Goal: Check status: Check status

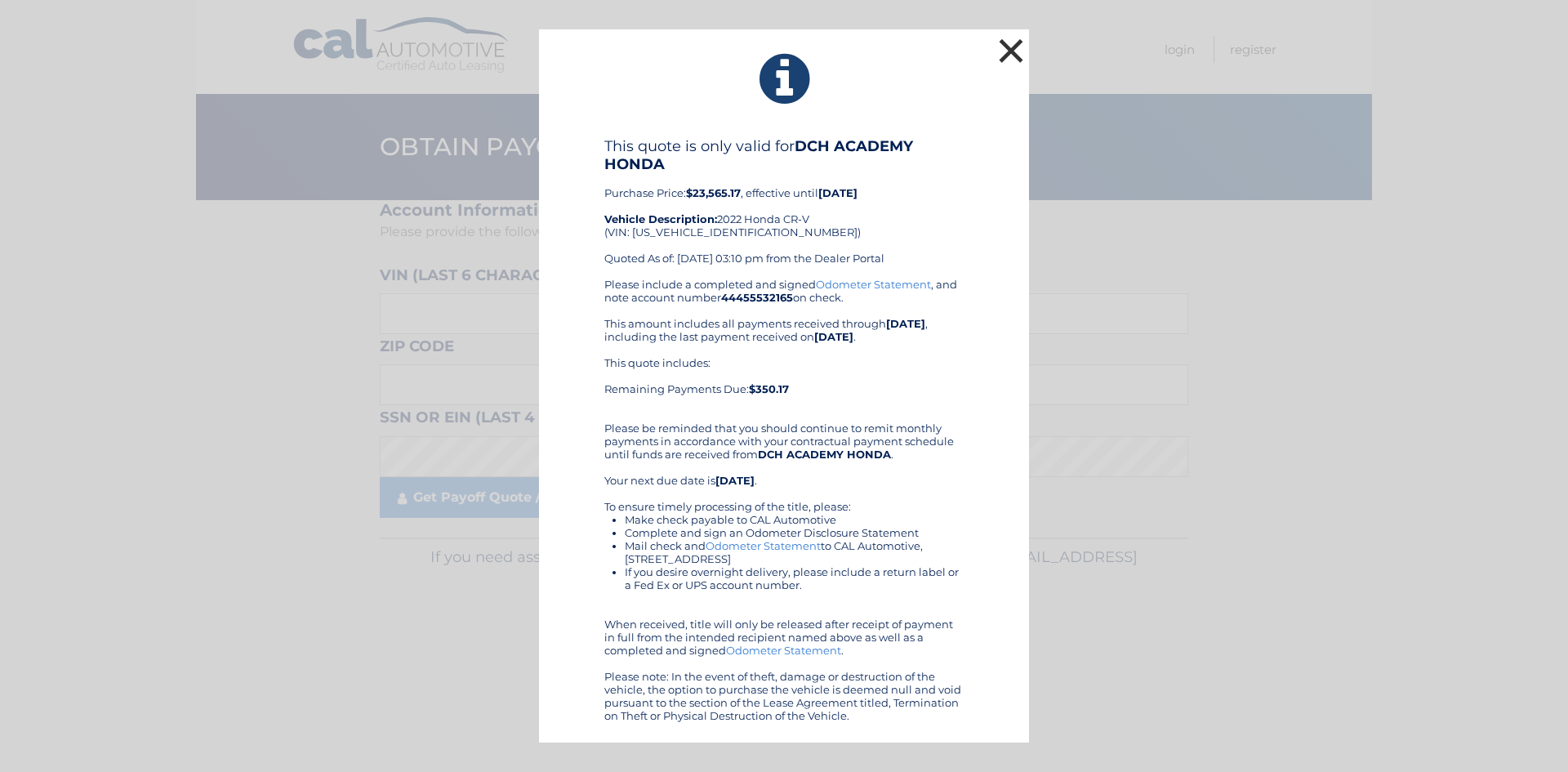
click at [1005, 42] on button "×" at bounding box center [1011, 50] width 33 height 33
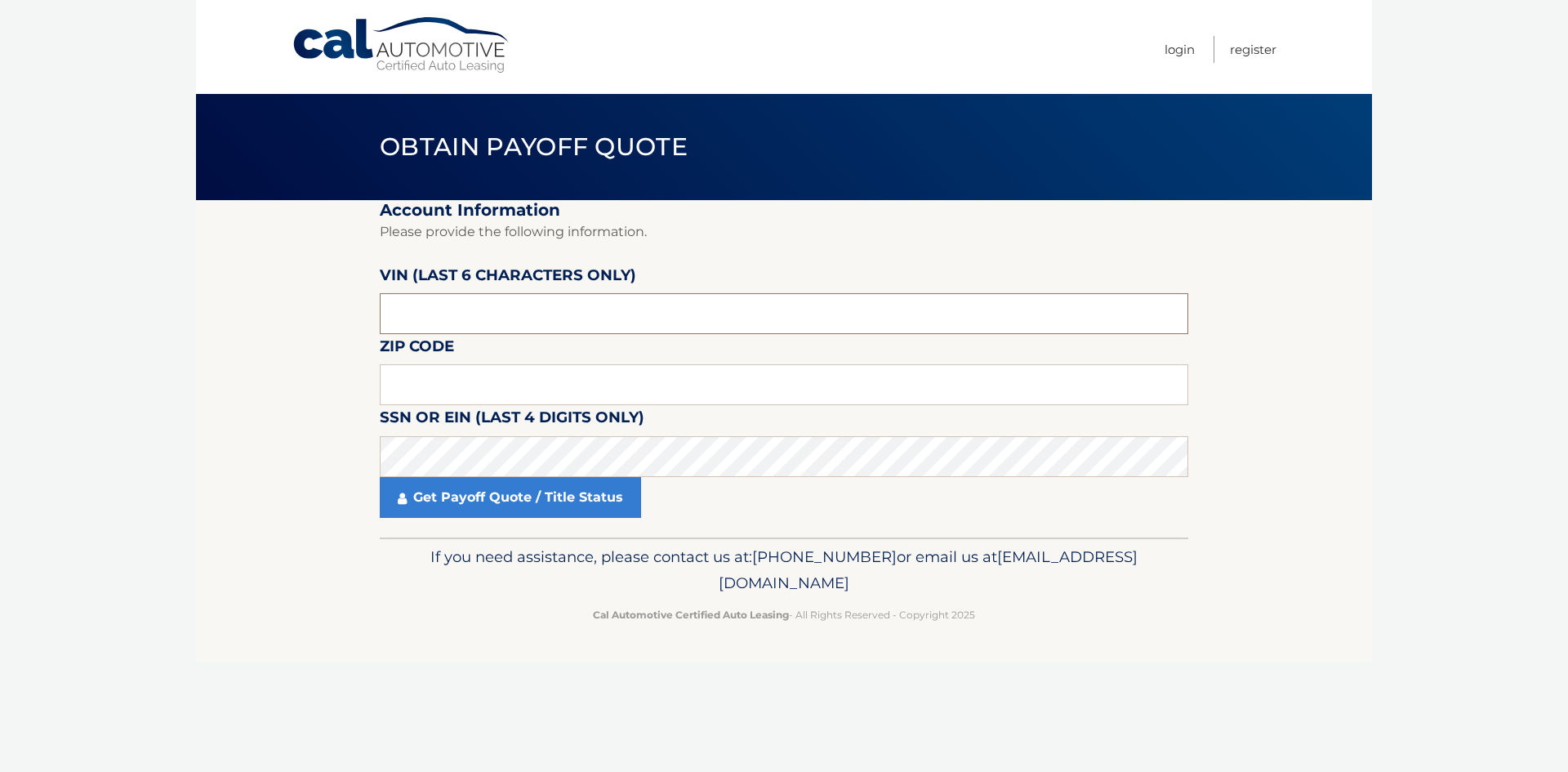
click at [473, 329] on input "text" at bounding box center [784, 313] width 809 height 41
type input "002081"
click at [457, 386] on input "text" at bounding box center [784, 385] width 809 height 41
type input "08872"
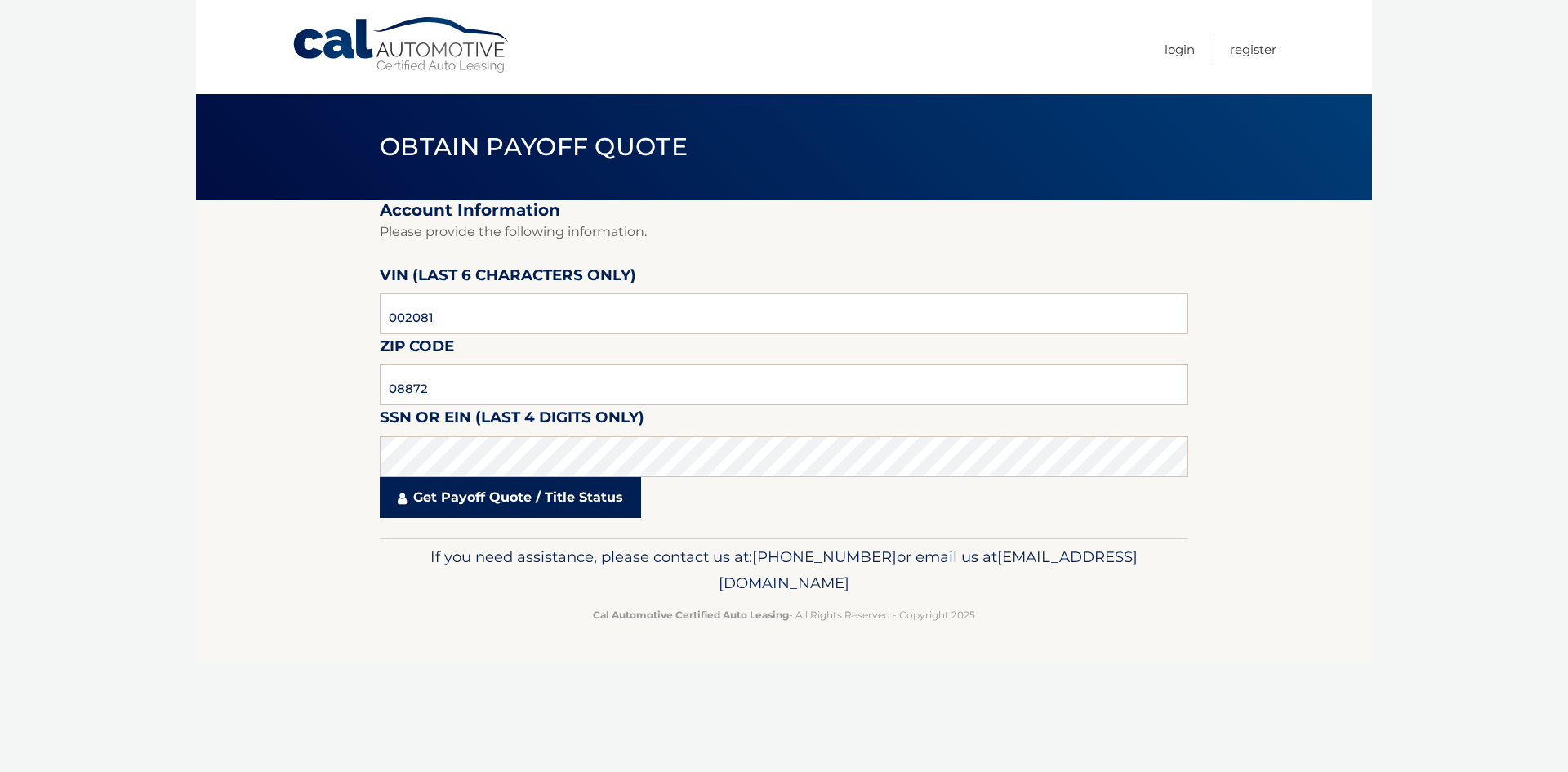
click at [469, 498] on link "Get Payoff Quote / Title Status" at bounding box center [510, 497] width 261 height 41
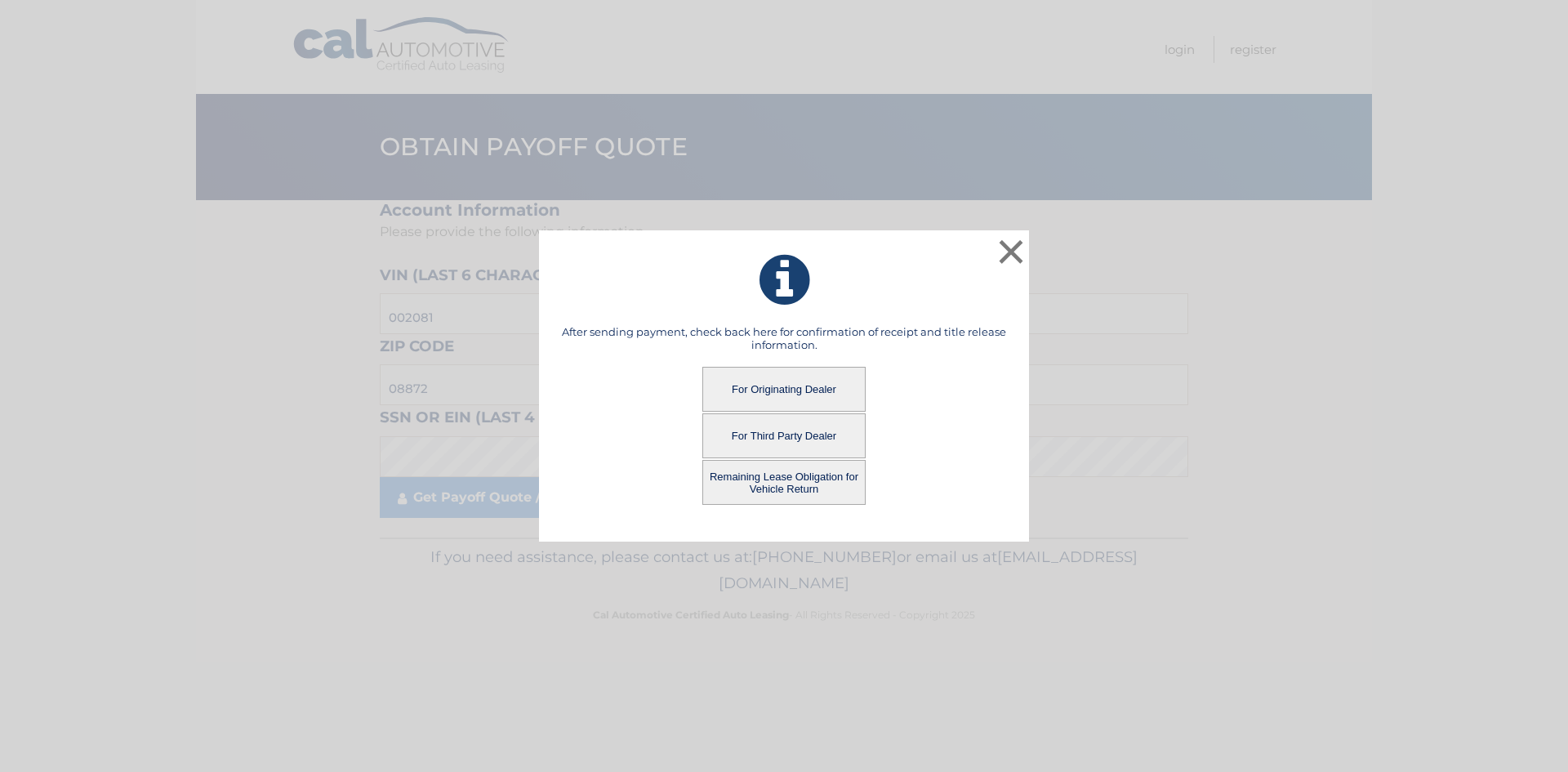
click at [809, 378] on button "For Originating Dealer" at bounding box center [784, 388] width 163 height 45
click at [783, 384] on button "For Originating Dealer" at bounding box center [784, 388] width 163 height 45
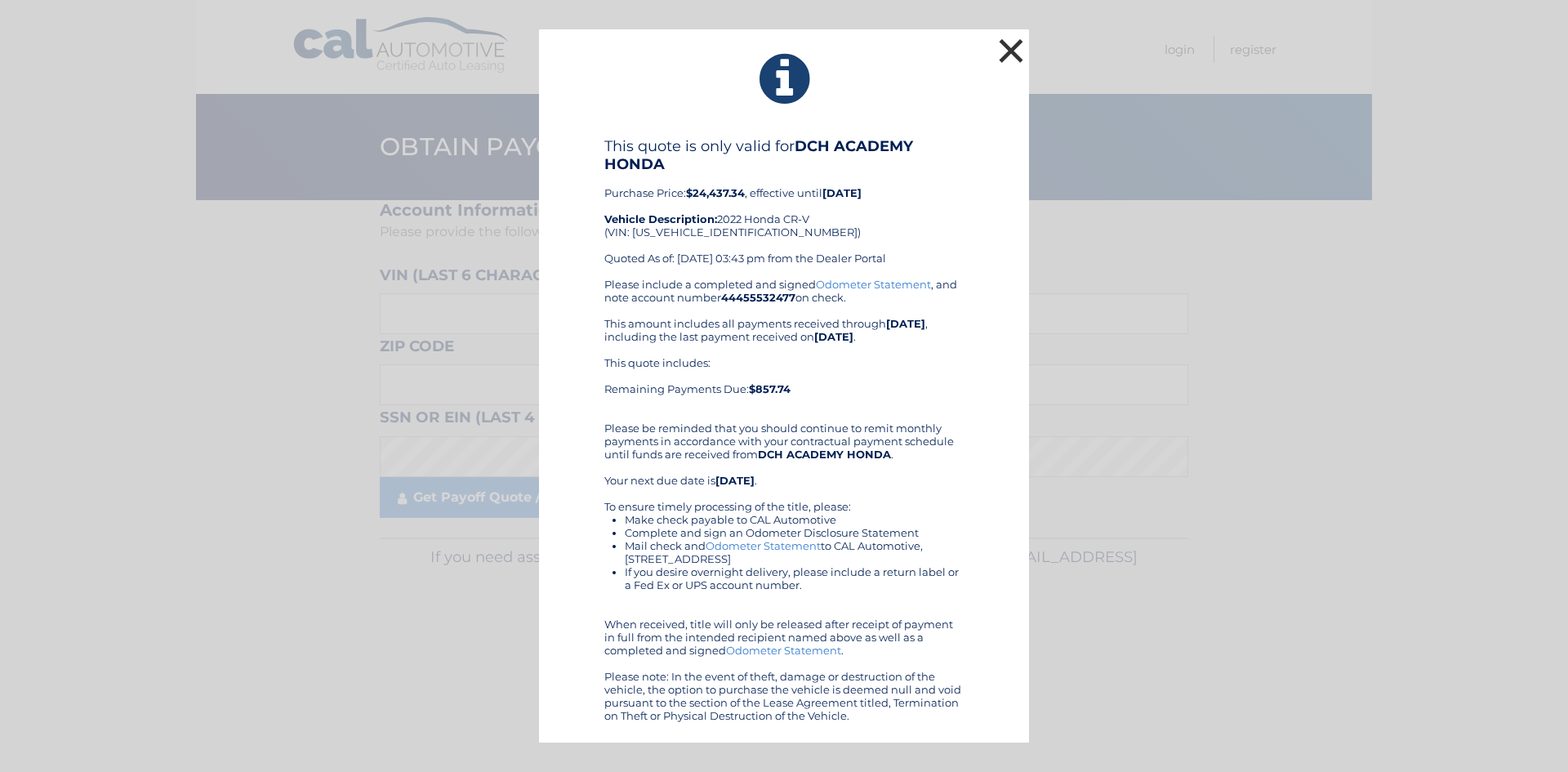
drag, startPoint x: 1000, startPoint y: 35, endPoint x: 1006, endPoint y: 49, distance: 15.2
click at [1005, 47] on button "×" at bounding box center [1011, 50] width 33 height 33
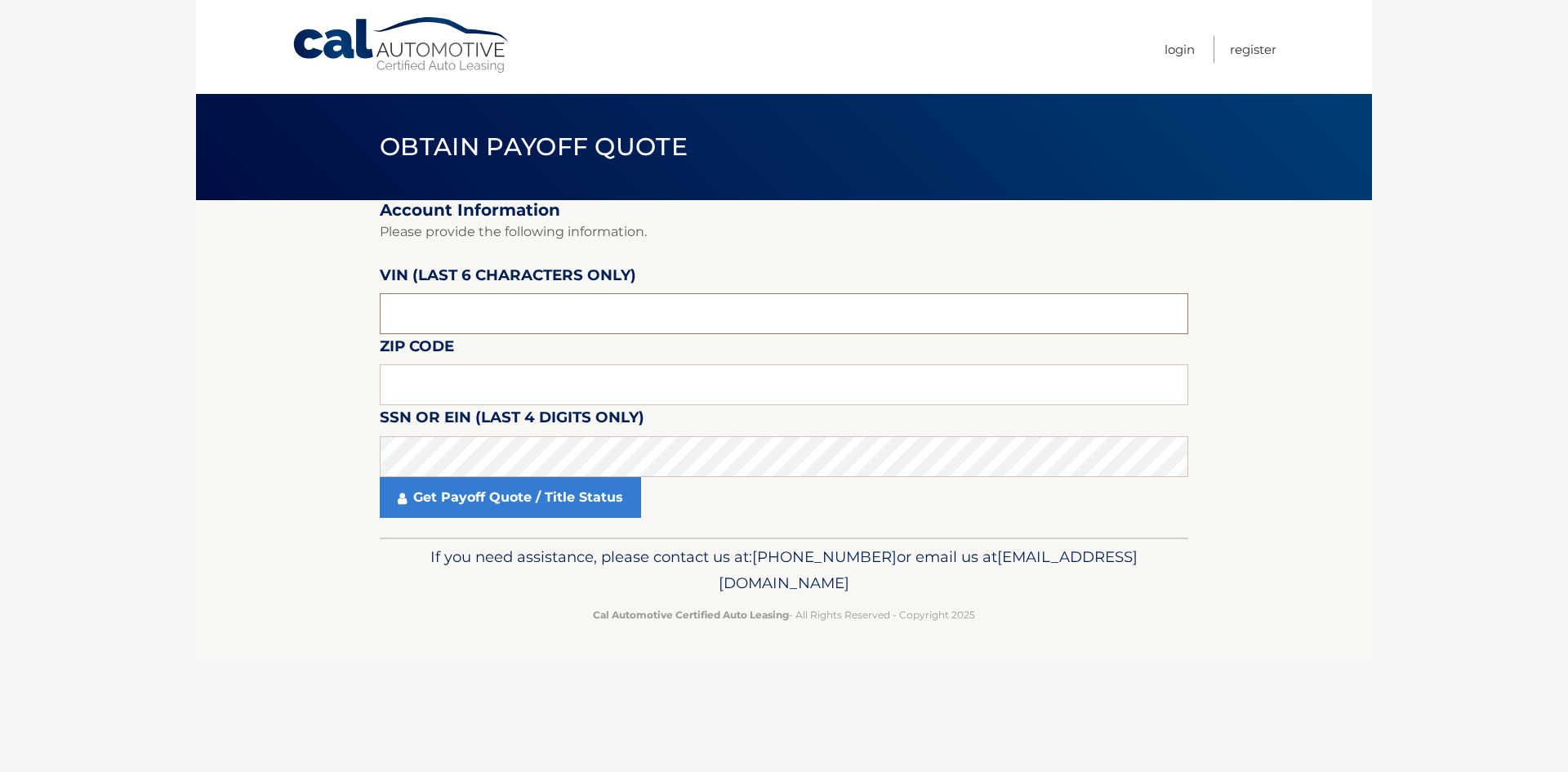
click at [471, 318] on input "text" at bounding box center [784, 313] width 809 height 41
click at [406, 386] on input "text" at bounding box center [784, 385] width 809 height 41
type input "00208"
click at [404, 319] on input "text" at bounding box center [784, 313] width 809 height 41
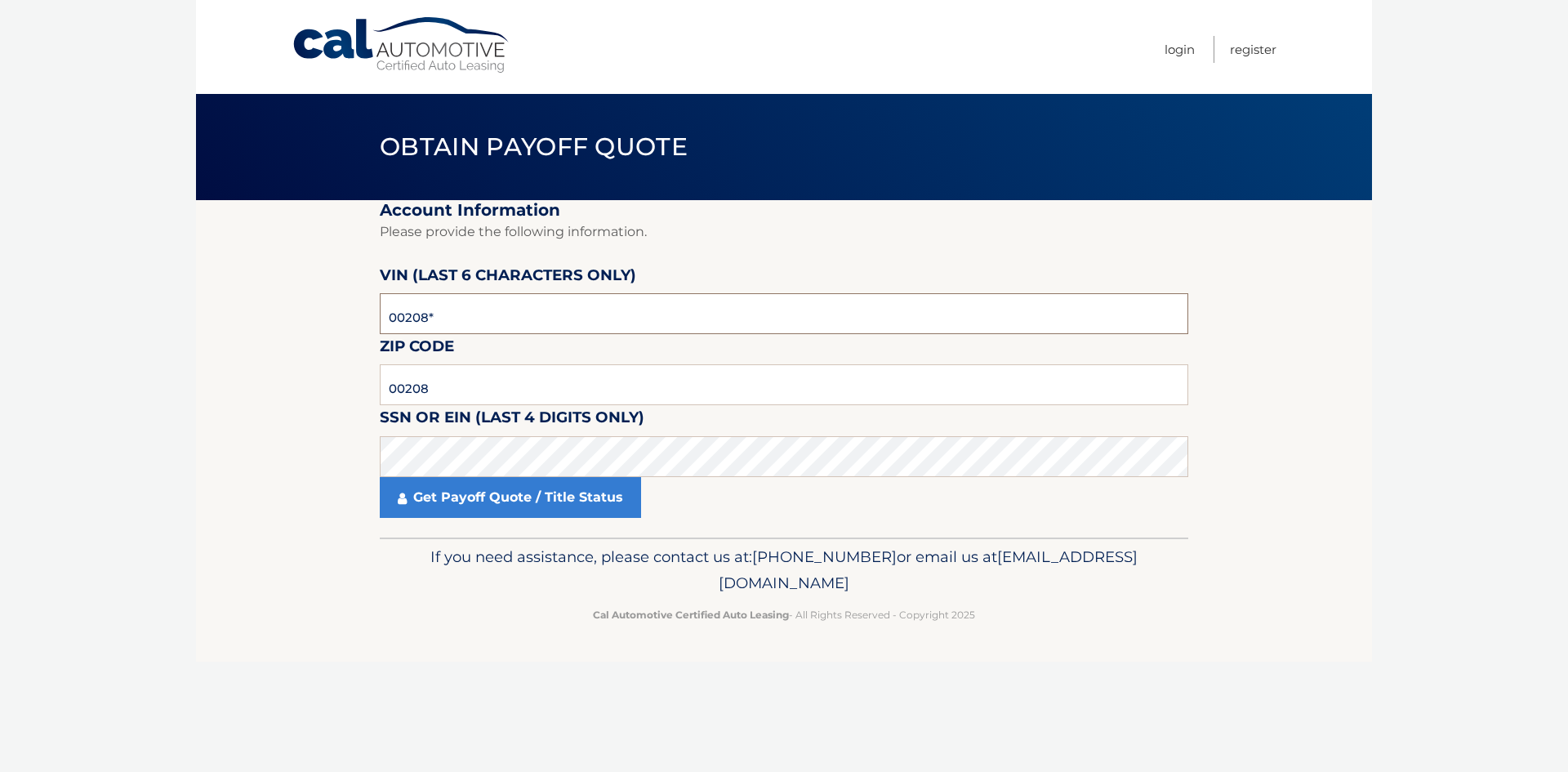
type input "002081"
type input "08872"
click at [591, 530] on fieldset "Account Information Please provide the following information. [PERSON_NAME] (la…" at bounding box center [784, 369] width 809 height 338
click at [589, 497] on link "Get Payoff Quote / Title Status" at bounding box center [510, 497] width 261 height 41
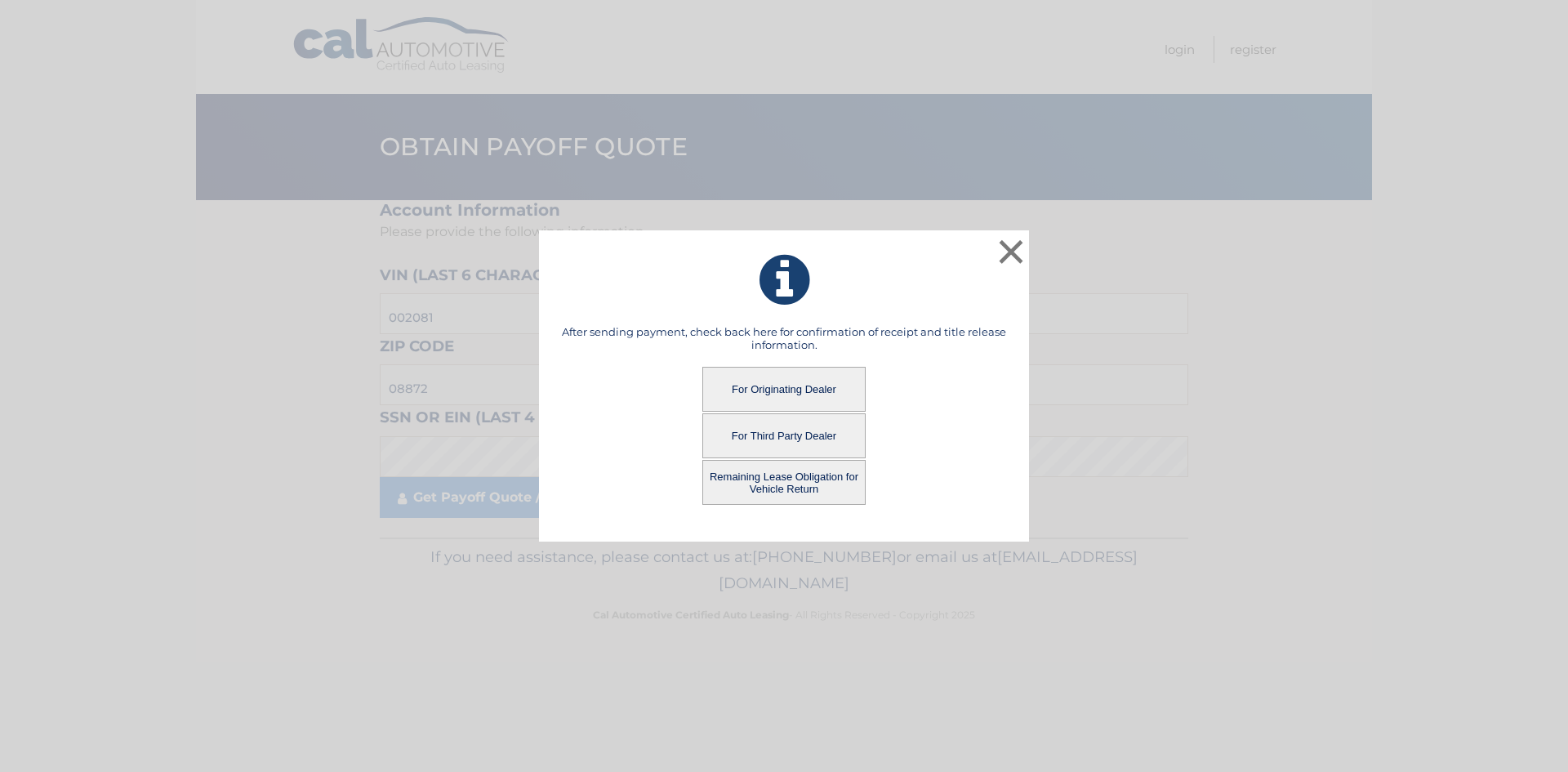
click at [820, 385] on button "For Originating Dealer" at bounding box center [784, 388] width 163 height 45
click at [806, 391] on button "For Originating Dealer" at bounding box center [784, 388] width 163 height 45
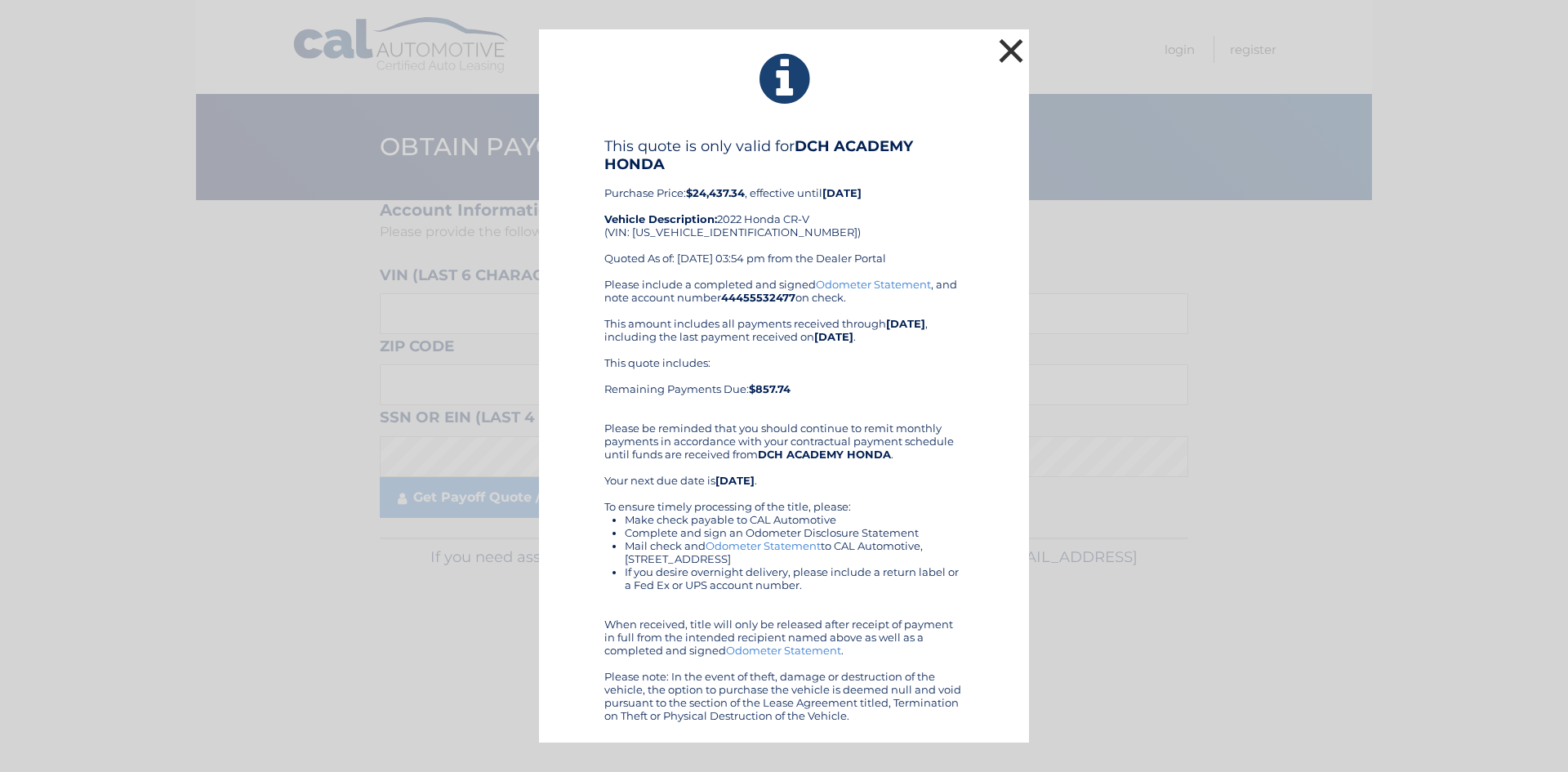
click at [1013, 57] on button "×" at bounding box center [1011, 50] width 33 height 33
